Goal: Connect with others

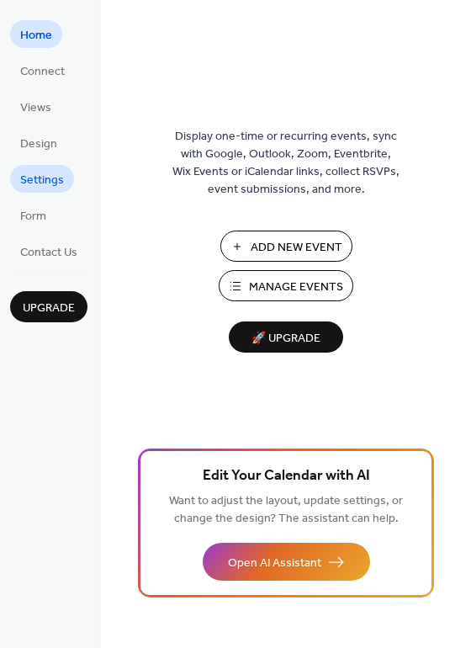
click at [45, 183] on span "Settings" at bounding box center [42, 181] width 44 height 18
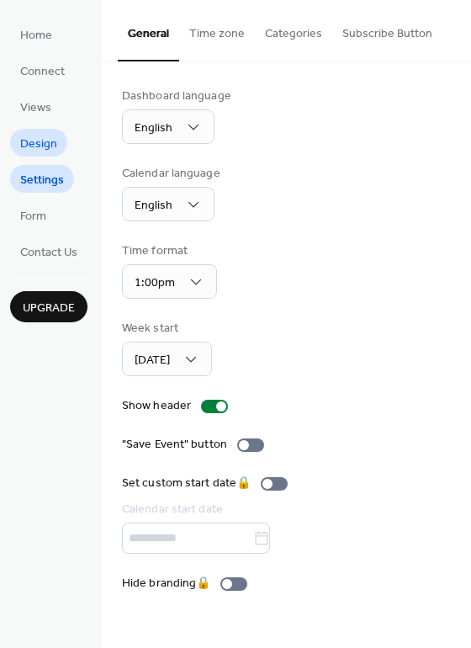
click at [43, 136] on span "Design" at bounding box center [38, 145] width 37 height 18
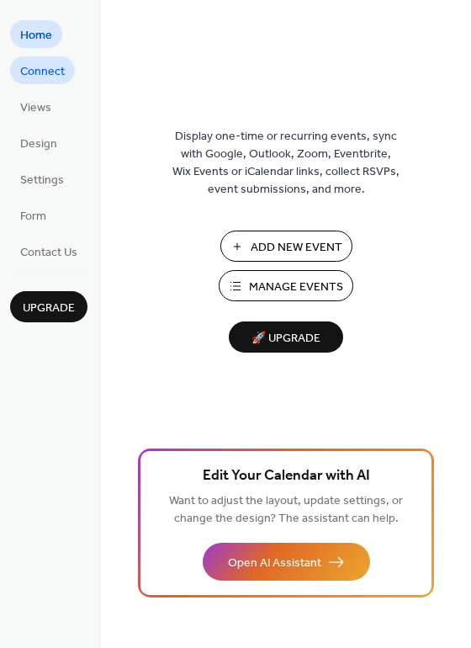
click at [49, 69] on span "Connect" at bounding box center [42, 72] width 45 height 18
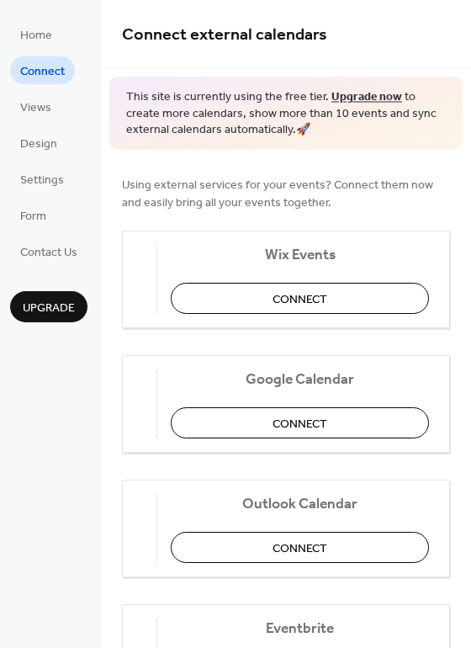
scroll to position [61, 0]
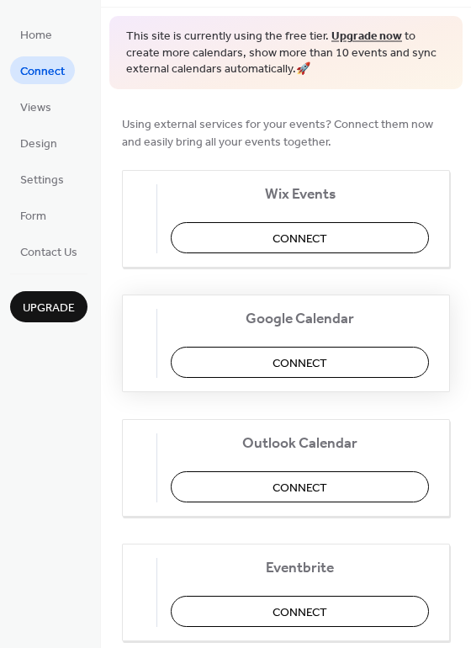
click at [279, 357] on button "Connect" at bounding box center [300, 362] width 258 height 31
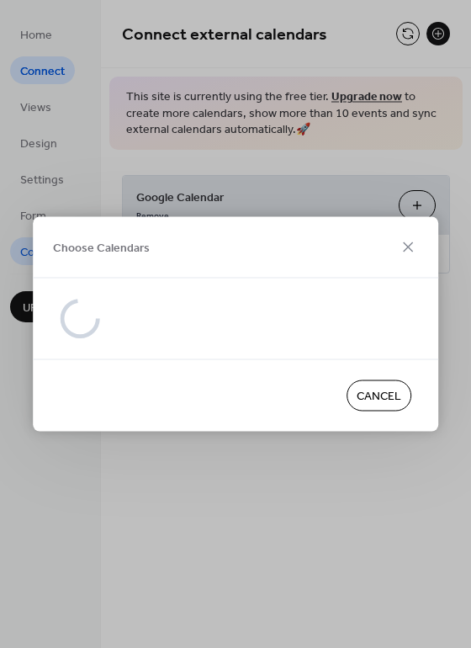
scroll to position [0, 0]
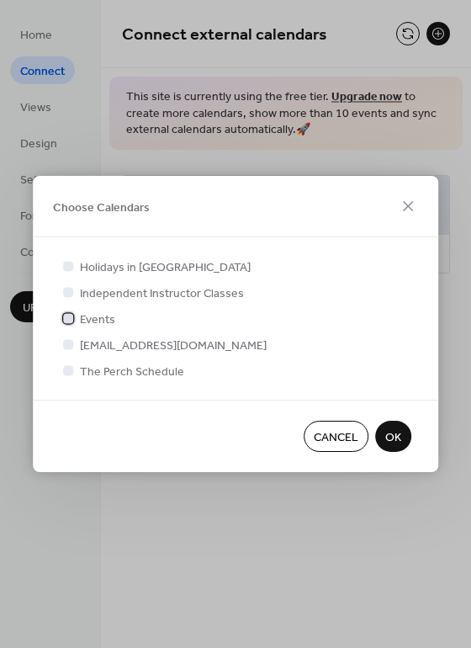
click at [70, 321] on div at bounding box center [68, 318] width 10 height 10
click at [71, 372] on div at bounding box center [68, 370] width 10 height 10
click at [67, 369] on div at bounding box center [68, 370] width 10 height 10
click at [66, 365] on div at bounding box center [68, 370] width 10 height 10
click at [66, 342] on div at bounding box center [68, 344] width 10 height 10
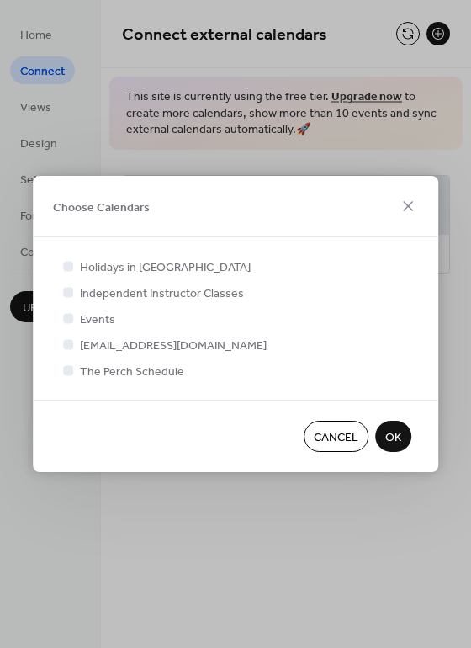
click at [67, 347] on div at bounding box center [68, 344] width 10 height 10
click at [68, 370] on div at bounding box center [68, 370] width 10 height 10
click at [67, 346] on div at bounding box center [68, 344] width 10 height 10
click at [68, 320] on icon at bounding box center [68, 318] width 7 height 7
click at [69, 371] on div at bounding box center [68, 370] width 10 height 10
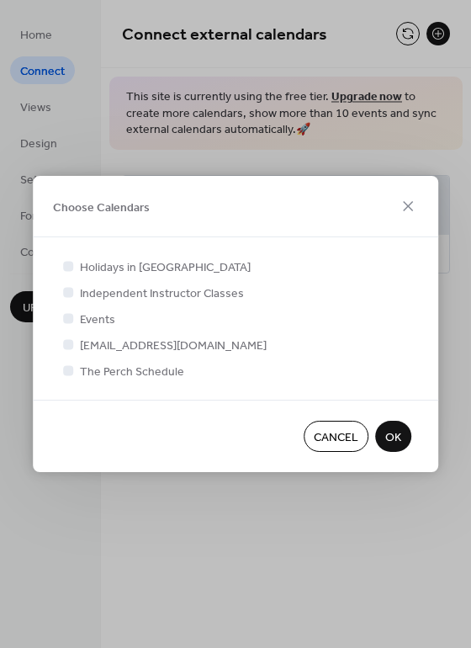
click at [67, 343] on div at bounding box center [68, 344] width 10 height 10
click at [63, 345] on div at bounding box center [68, 344] width 10 height 10
click at [68, 370] on icon at bounding box center [68, 370] width 7 height 7
click at [68, 346] on div at bounding box center [68, 344] width 10 height 10
click at [67, 319] on div at bounding box center [68, 318] width 10 height 10
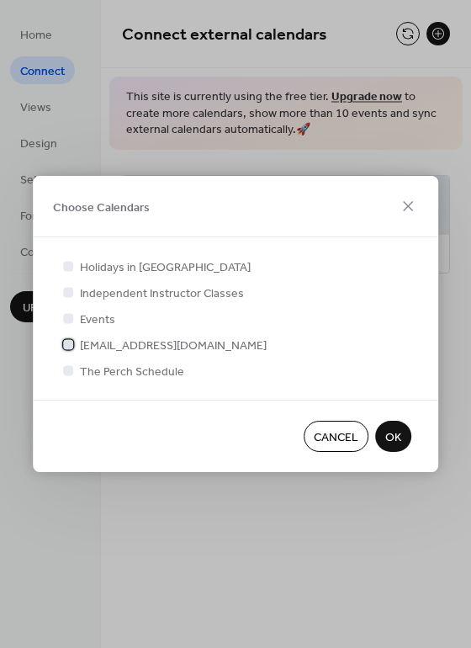
click at [67, 343] on icon at bounding box center [68, 344] width 7 height 7
click at [67, 343] on div at bounding box center [68, 344] width 10 height 10
click at [65, 319] on div at bounding box center [68, 318] width 10 height 10
click at [70, 314] on div at bounding box center [68, 318] width 10 height 10
click at [66, 290] on div at bounding box center [68, 292] width 10 height 10
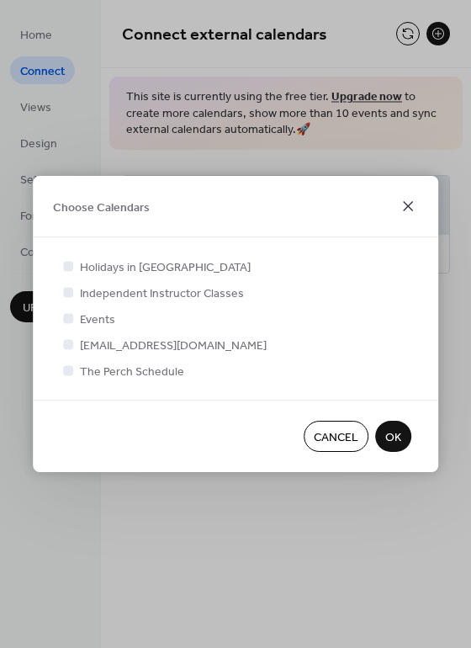
click at [407, 205] on icon at bounding box center [408, 206] width 10 height 10
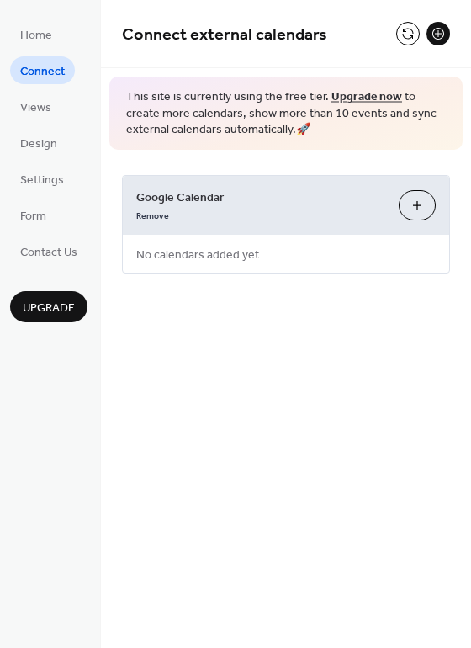
click at [322, 161] on div "Google Calendar Remove Choose Calendars No calendars added yet" at bounding box center [286, 224] width 370 height 149
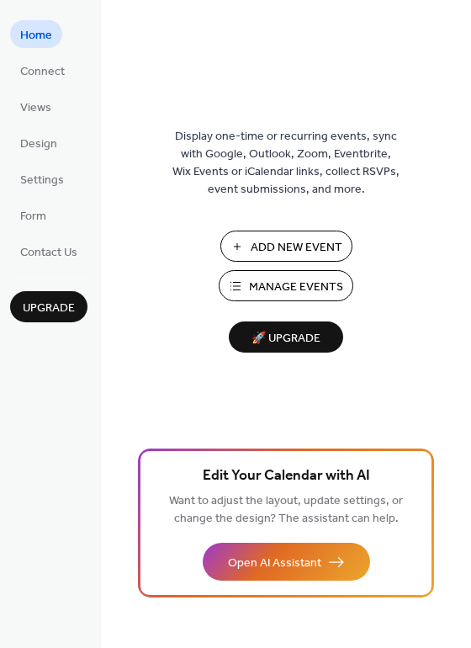
click at [264, 285] on span "Manage Events" at bounding box center [296, 288] width 94 height 18
